Goal: Task Accomplishment & Management: Manage account settings

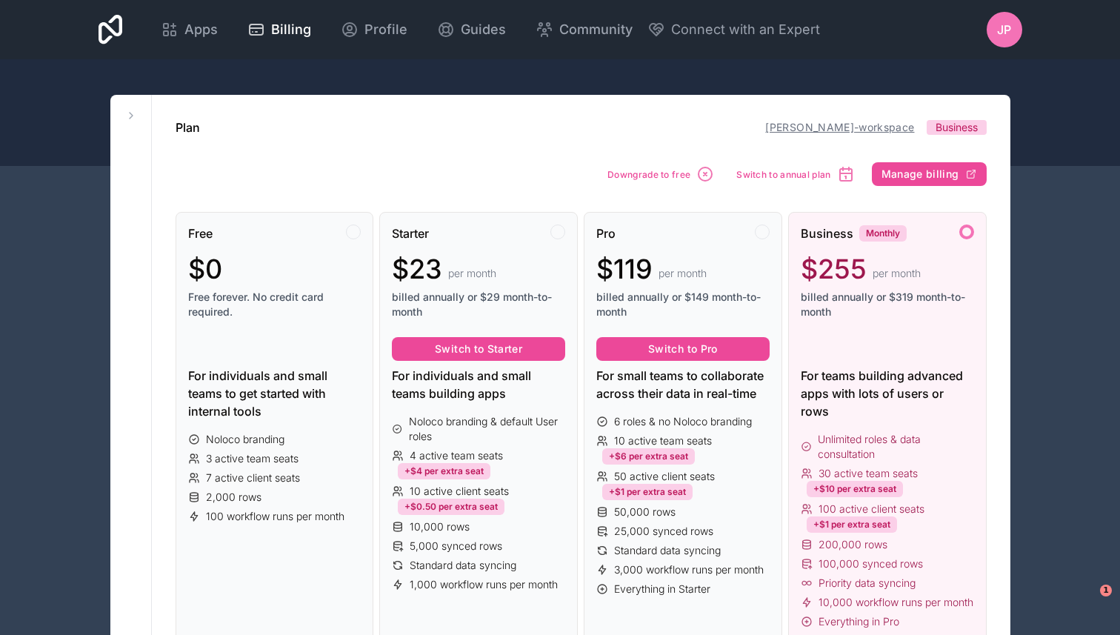
click at [814, 128] on link "[PERSON_NAME]-workspace" at bounding box center [839, 127] width 149 height 13
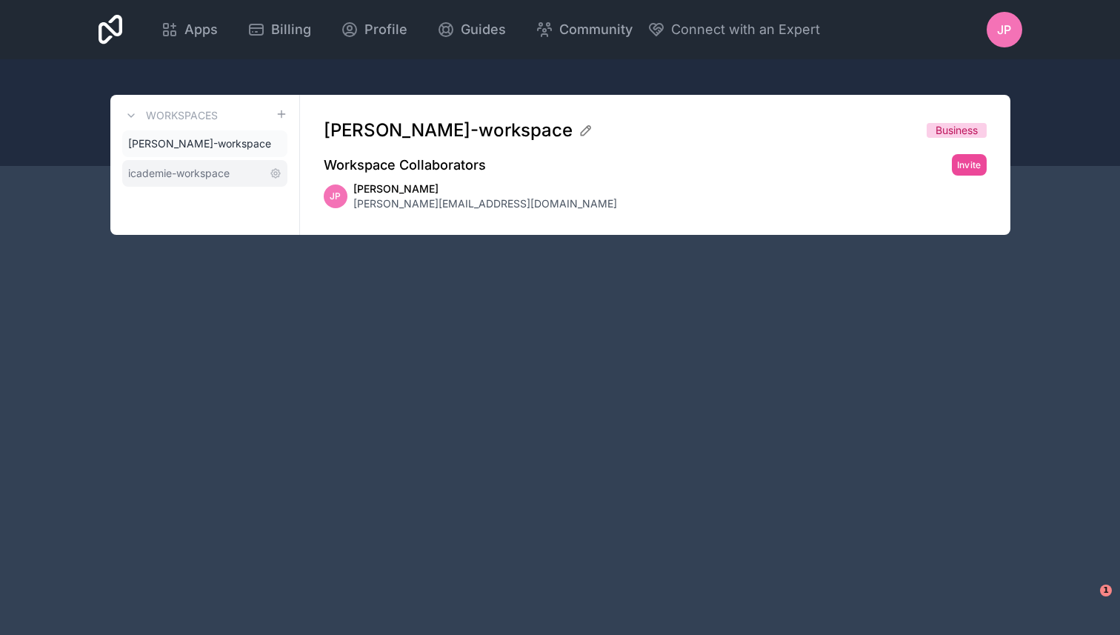
click at [184, 171] on span "icademie-workspace" at bounding box center [178, 173] width 101 height 15
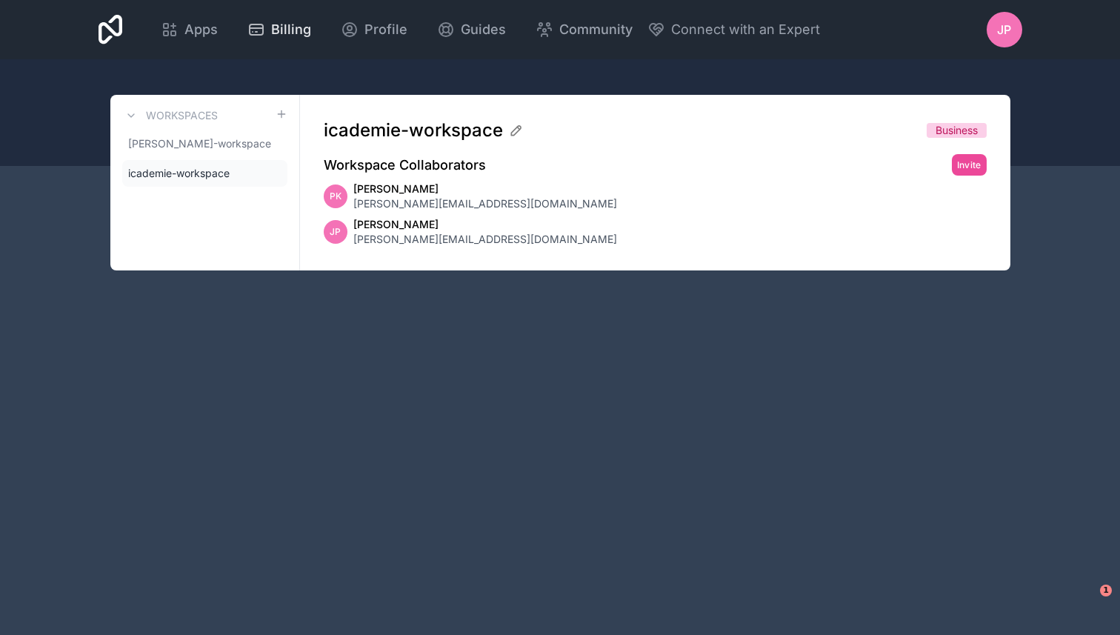
click at [295, 27] on span "Billing" at bounding box center [291, 29] width 40 height 21
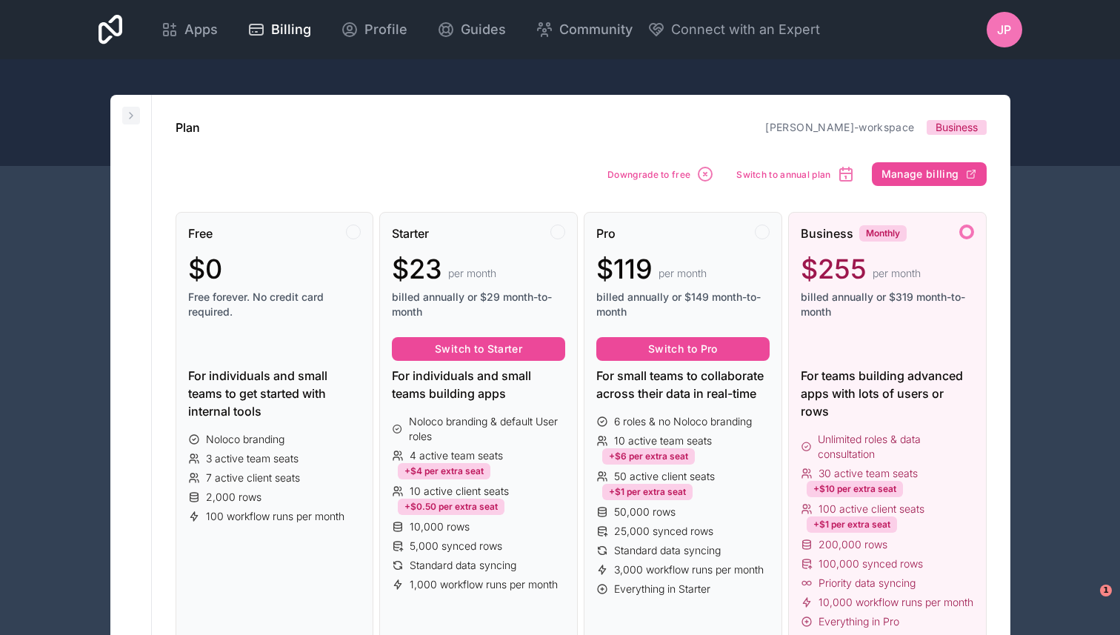
click at [127, 113] on icon at bounding box center [131, 116] width 12 height 12
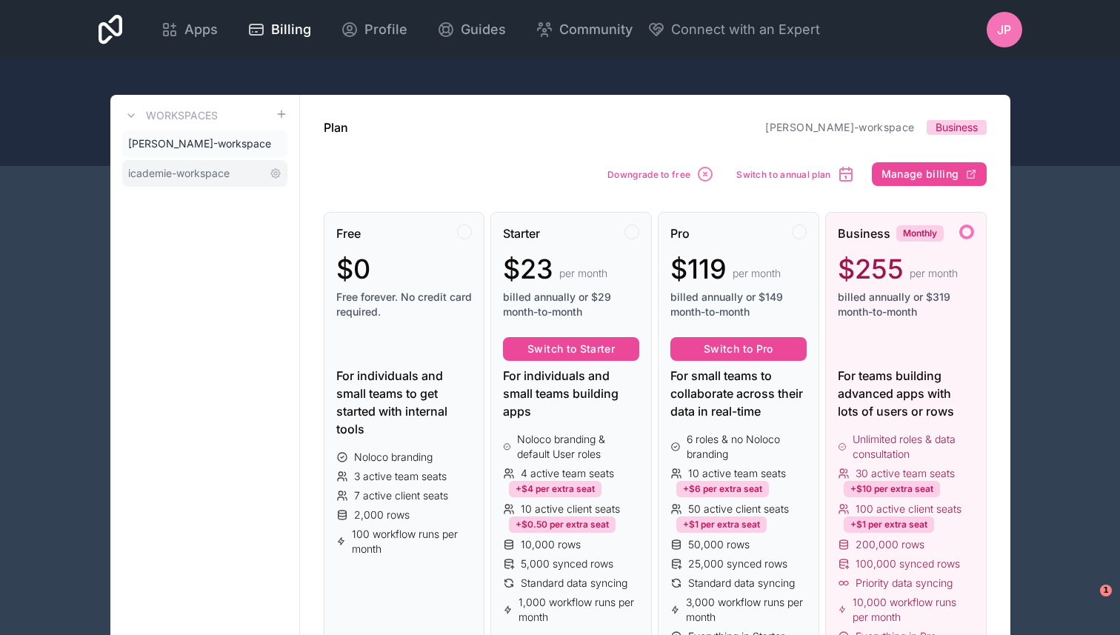
click at [166, 171] on span "icademie-workspace" at bounding box center [178, 173] width 101 height 15
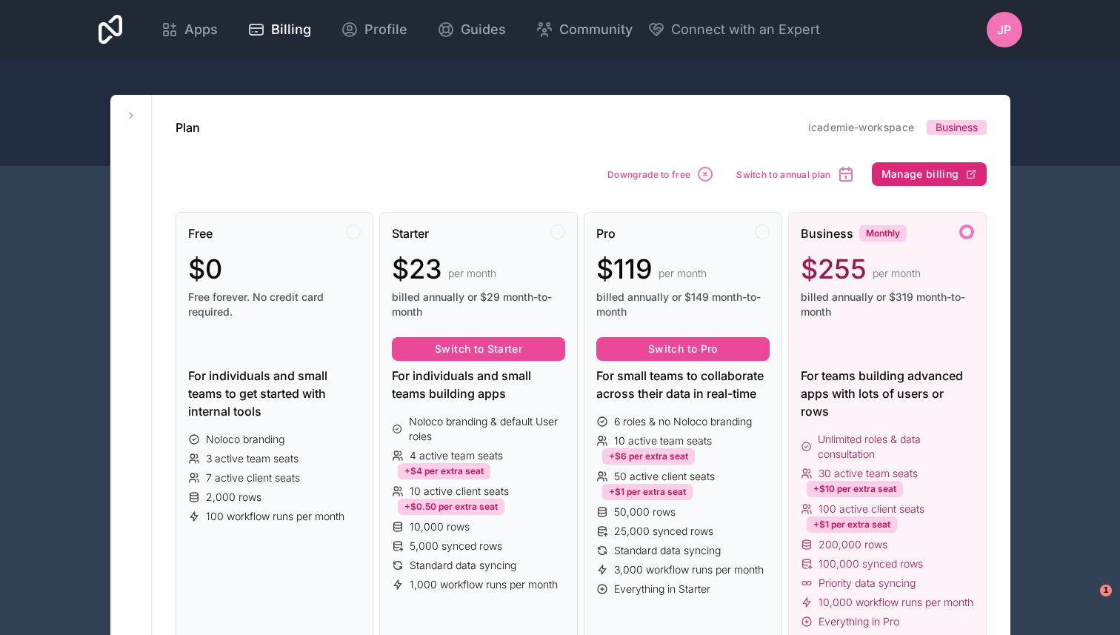
click at [936, 173] on span "Manage billing" at bounding box center [920, 173] width 78 height 13
